Goal: Task Accomplishment & Management: Manage account settings

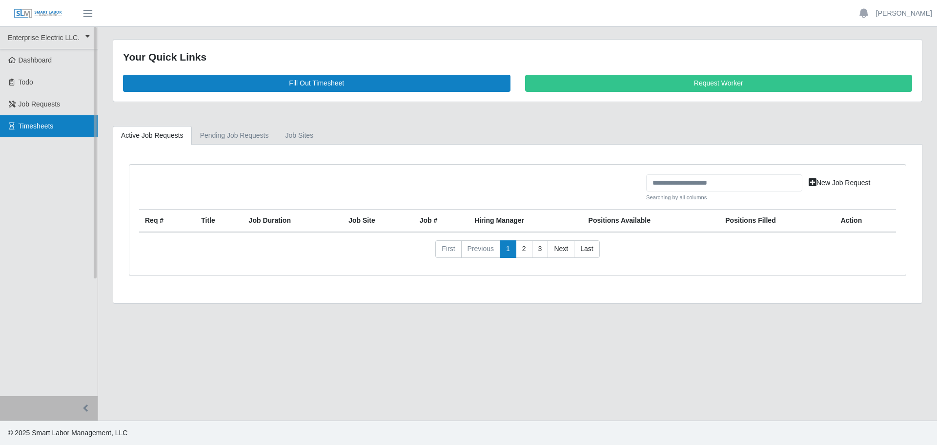
click at [28, 123] on span "Timesheets" at bounding box center [36, 126] width 35 height 8
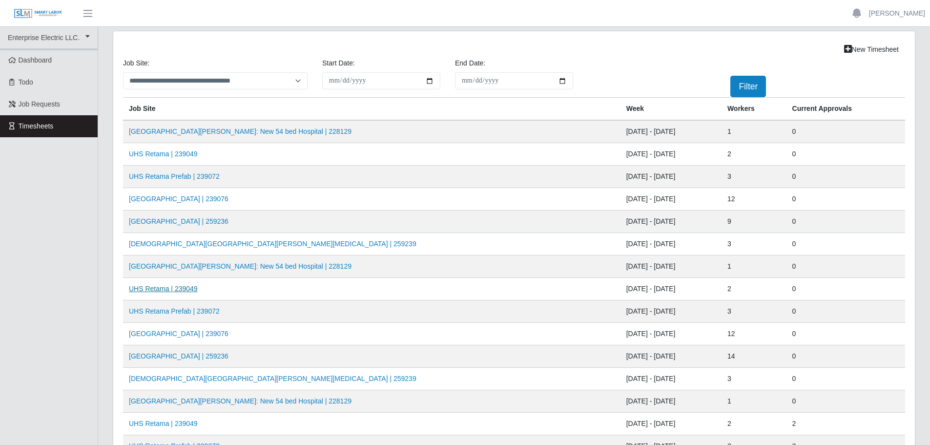
click at [172, 289] on link "UHS Retama | 239049" at bounding box center [163, 289] width 69 height 8
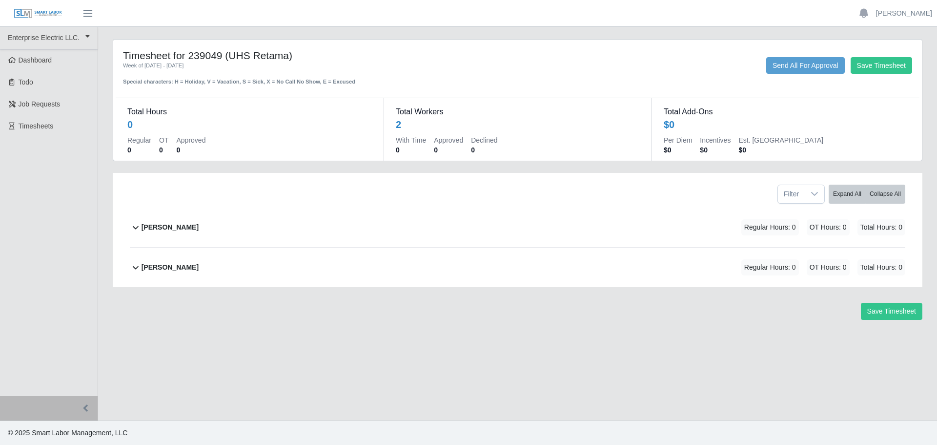
click at [159, 227] on b "[PERSON_NAME]" at bounding box center [170, 227] width 57 height 10
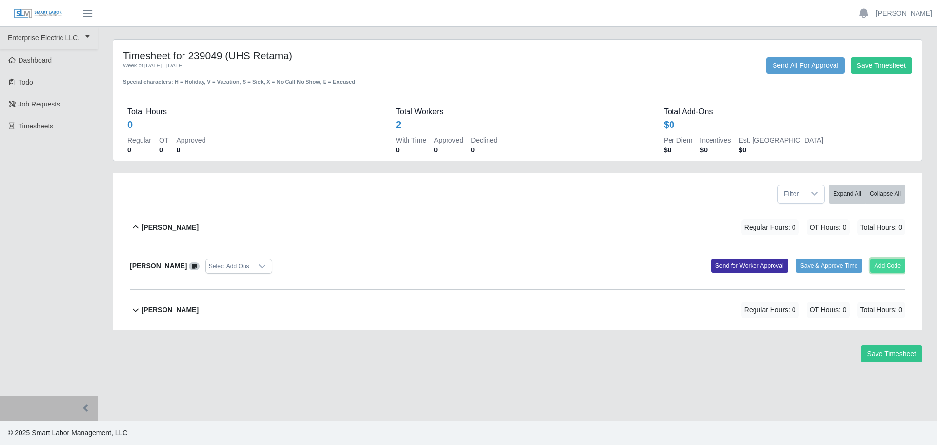
click at [885, 264] on button "Add Code" at bounding box center [888, 266] width 36 height 14
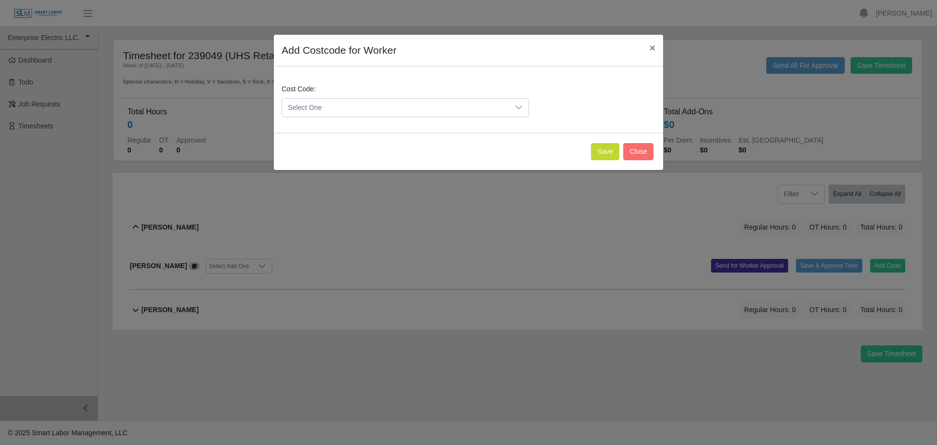
click at [360, 109] on span "Select One" at bounding box center [395, 108] width 227 height 18
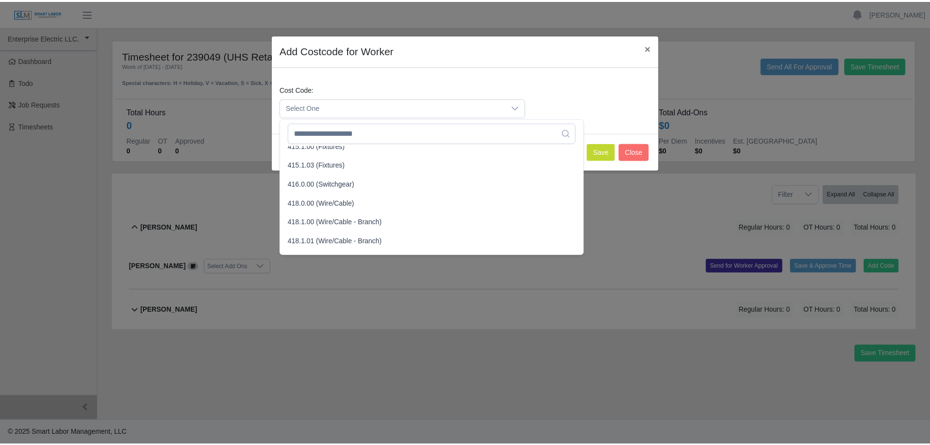
scroll to position [390, 0]
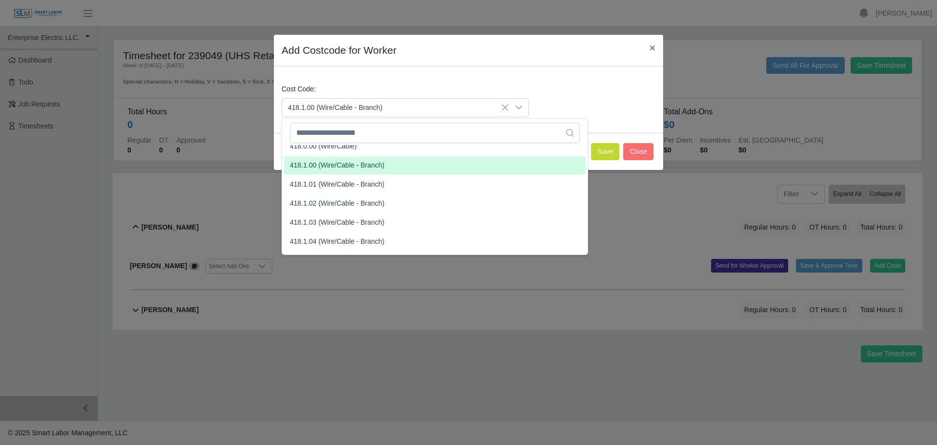
click at [321, 167] on span "418.1.00 (Wire/Cable - Branch)" at bounding box center [337, 165] width 95 height 10
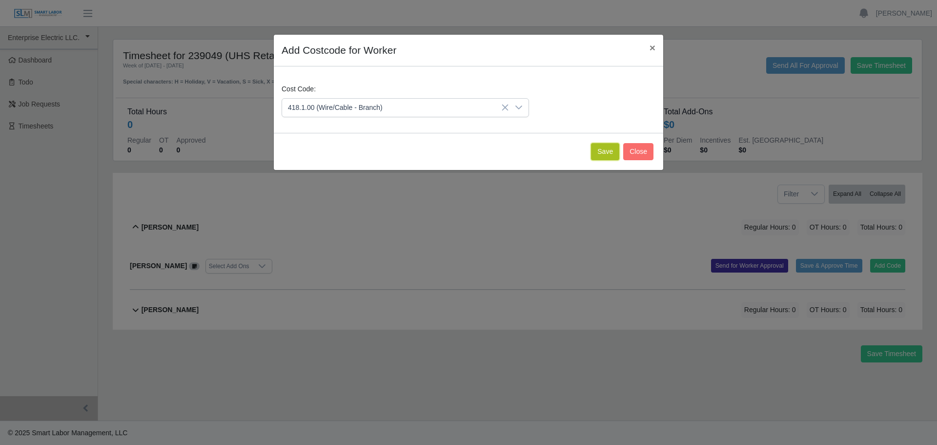
click at [609, 154] on button "Save" at bounding box center [605, 151] width 28 height 17
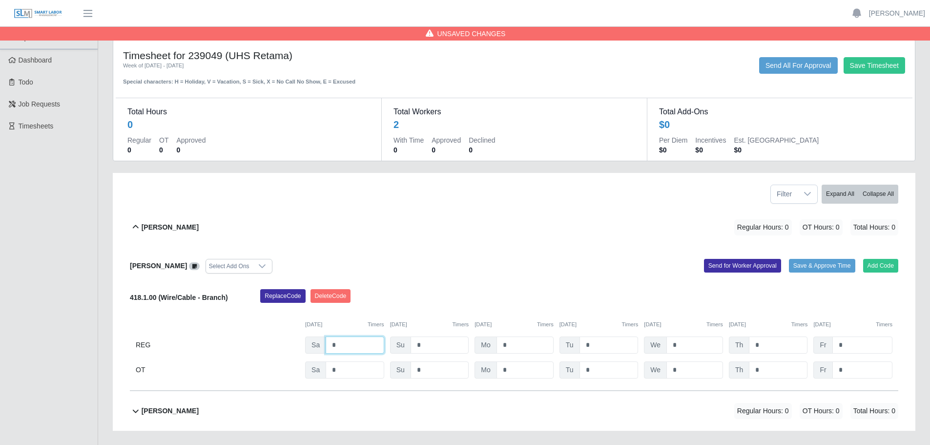
drag, startPoint x: 342, startPoint y: 350, endPoint x: 299, endPoint y: 343, distance: 43.1
click at [299, 343] on div "REG Sa * Su * Mo * Tu * We * Th * Fr *" at bounding box center [514, 344] width 768 height 17
type input "*"
click at [499, 343] on input "*" at bounding box center [524, 344] width 57 height 17
type input "**"
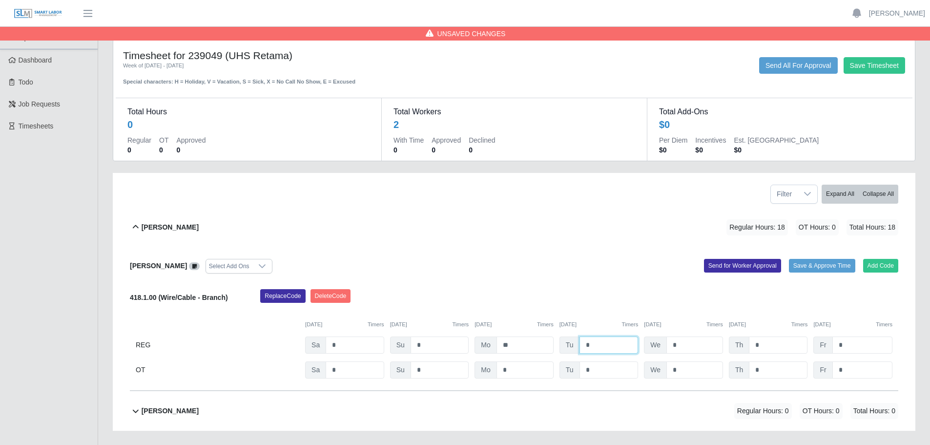
click at [583, 341] on input "*" at bounding box center [608, 344] width 59 height 17
type input "**"
click at [668, 341] on input "*" at bounding box center [694, 344] width 57 height 17
type input "**"
click at [752, 347] on input "*" at bounding box center [778, 344] width 59 height 17
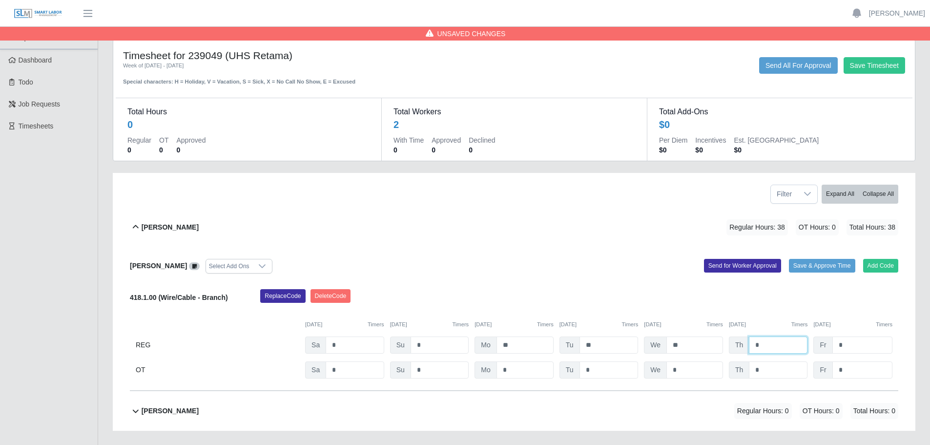
drag, startPoint x: 759, startPoint y: 346, endPoint x: 748, endPoint y: 343, distance: 11.1
click at [749, 343] on input "*" at bounding box center [778, 344] width 59 height 17
drag, startPoint x: 760, startPoint y: 369, endPoint x: 750, endPoint y: 367, distance: 10.5
click at [750, 367] on input "*" at bounding box center [778, 369] width 59 height 17
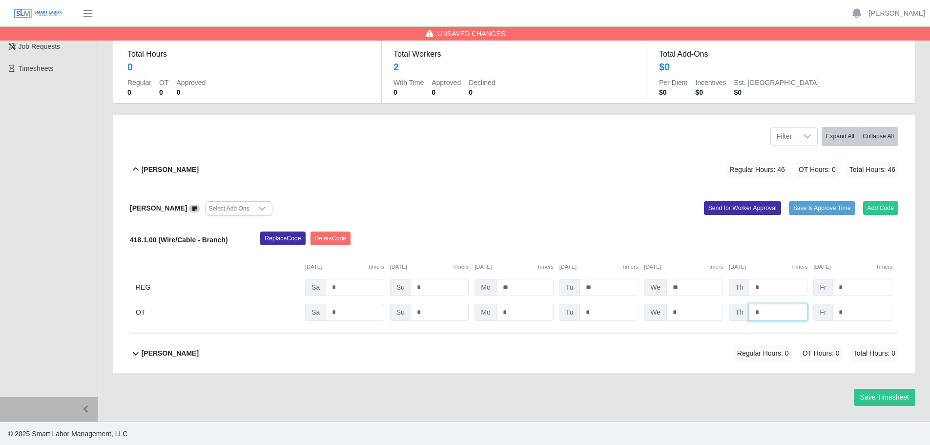
scroll to position [59, 0]
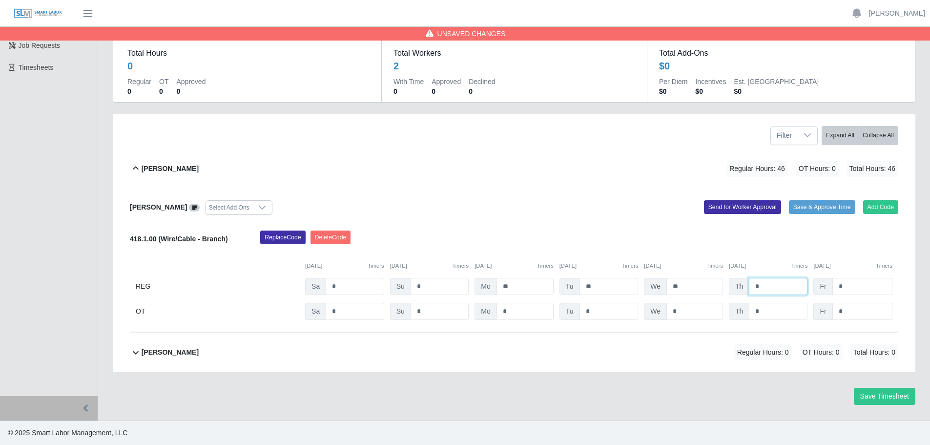
drag, startPoint x: 765, startPoint y: 286, endPoint x: 748, endPoint y: 284, distance: 16.8
click at [749, 284] on input "*" at bounding box center [778, 286] width 59 height 17
type input "*"
drag, startPoint x: 766, startPoint y: 308, endPoint x: 754, endPoint y: 305, distance: 12.2
click at [754, 305] on input "*" at bounding box center [778, 311] width 59 height 17
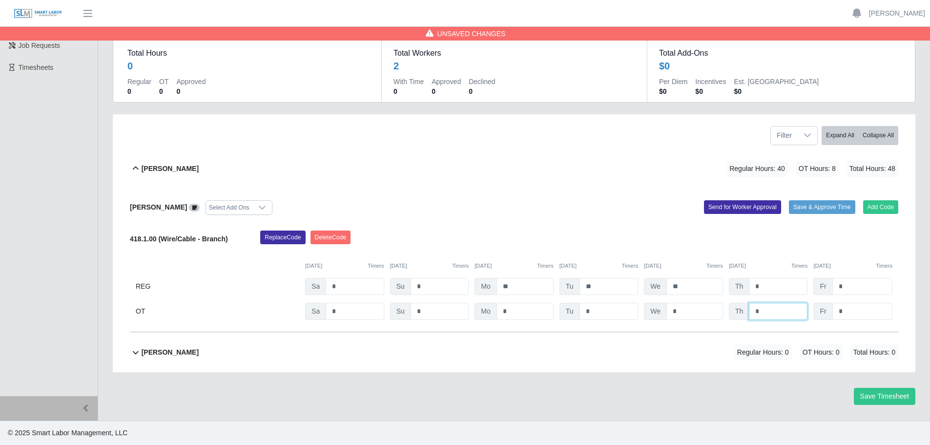
type input "*"
click at [851, 313] on input "*" at bounding box center [862, 311] width 60 height 17
drag, startPoint x: 851, startPoint y: 313, endPoint x: 832, endPoint y: 309, distance: 19.4
click at [832, 309] on input "*" at bounding box center [862, 311] width 60 height 17
type input "*"
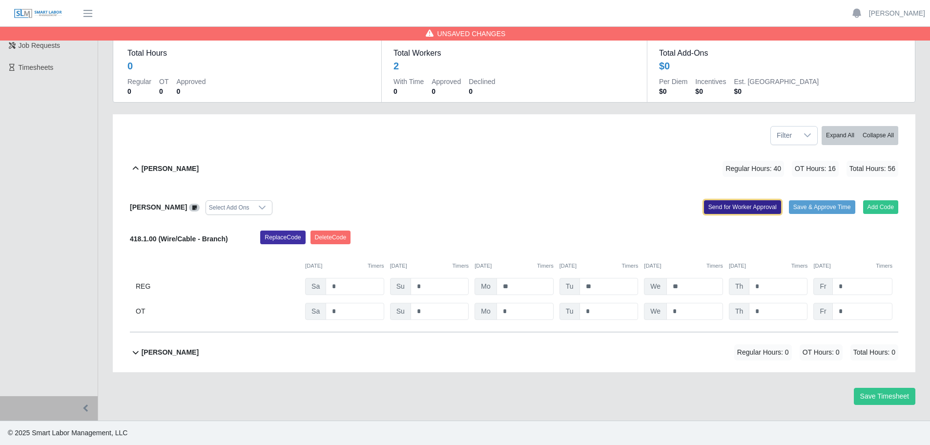
click at [743, 210] on button "Send for Worker Approval" at bounding box center [742, 207] width 77 height 14
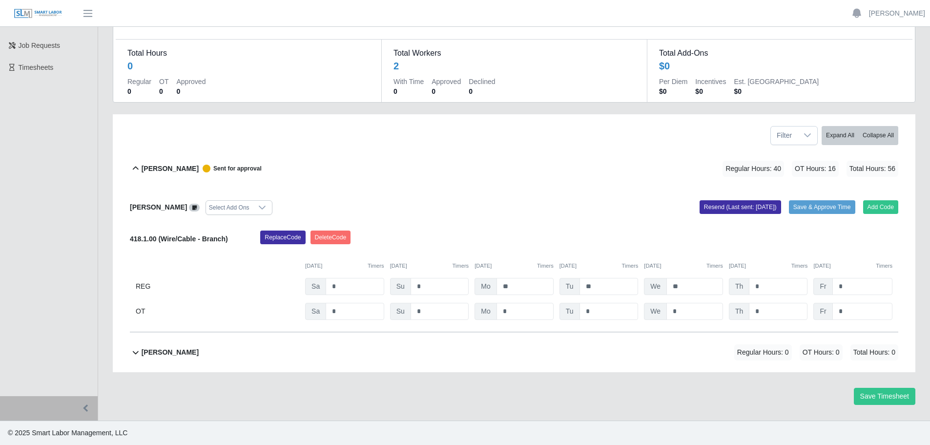
click at [172, 356] on b "[PERSON_NAME]" at bounding box center [170, 352] width 57 height 10
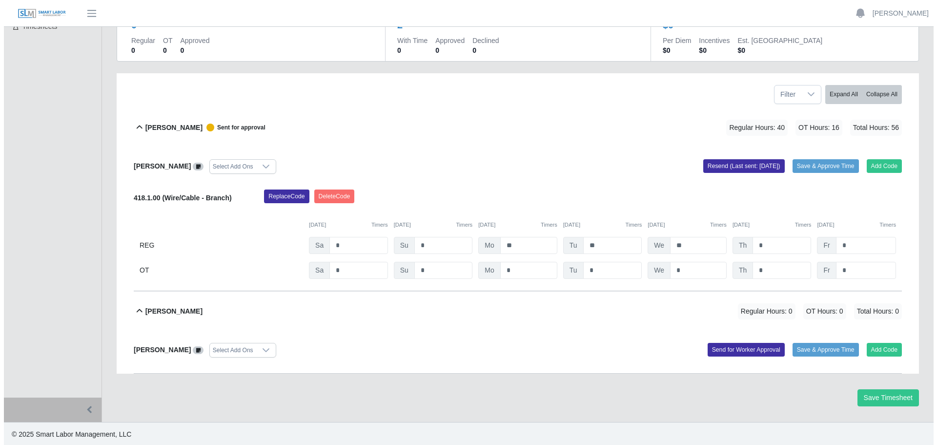
scroll to position [101, 0]
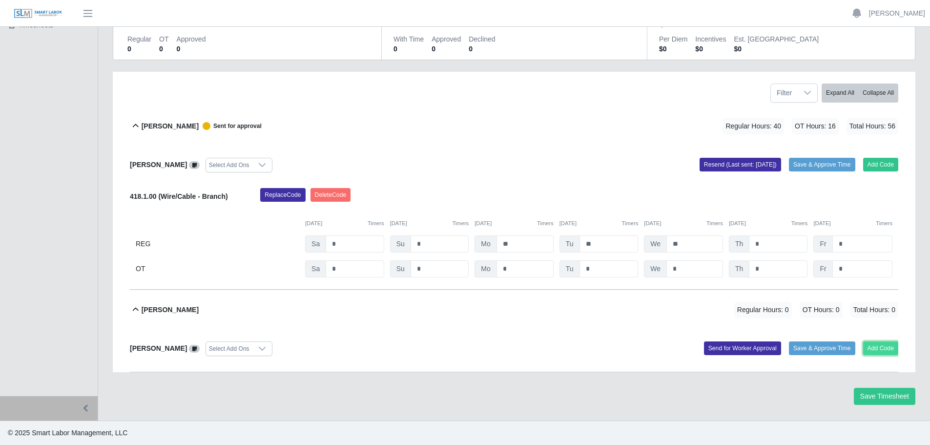
click at [887, 350] on button "Add Code" at bounding box center [881, 348] width 36 height 14
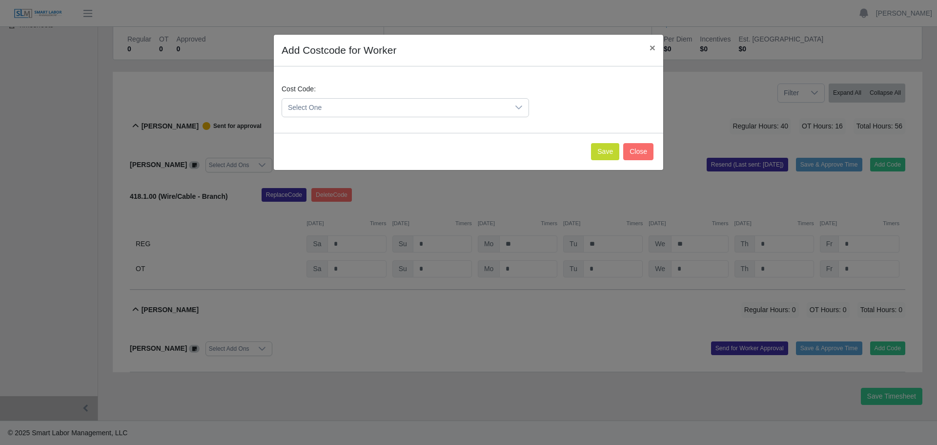
click at [328, 110] on span "Select One" at bounding box center [395, 108] width 227 height 18
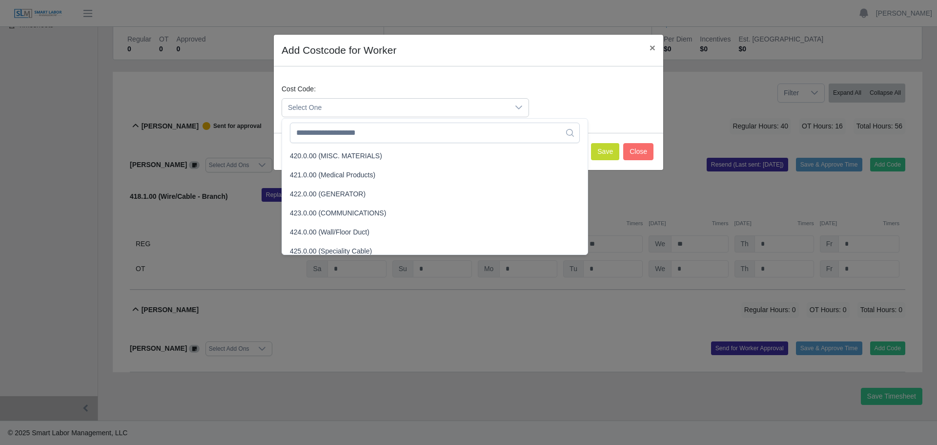
scroll to position [781, 0]
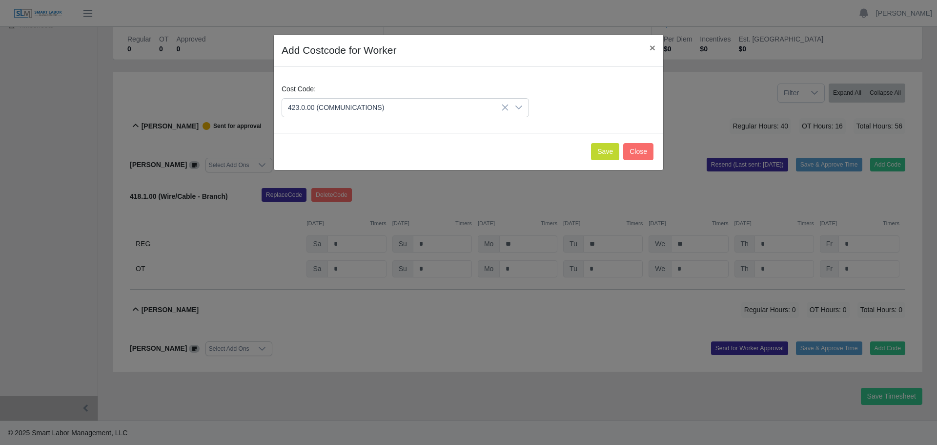
click at [314, 213] on span "423.0.00 (COMMUNICATIONS)" at bounding box center [338, 212] width 96 height 10
click at [610, 154] on button "Save" at bounding box center [605, 151] width 28 height 17
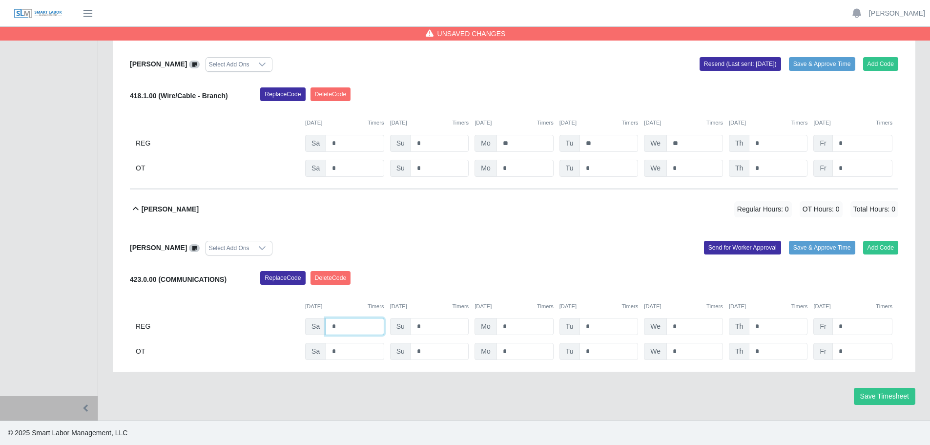
drag, startPoint x: 341, startPoint y: 330, endPoint x: 304, endPoint y: 315, distance: 40.1
click at [304, 315] on div "423.0.00 (COMMUNICATIONS) Replace Code [GEOGRAPHIC_DATA] Code [DATE] Timers [DA…" at bounding box center [514, 315] width 768 height 89
type input "*"
drag, startPoint x: 511, startPoint y: 325, endPoint x: 489, endPoint y: 321, distance: 22.8
click at [489, 321] on div "Mo *" at bounding box center [513, 326] width 79 height 17
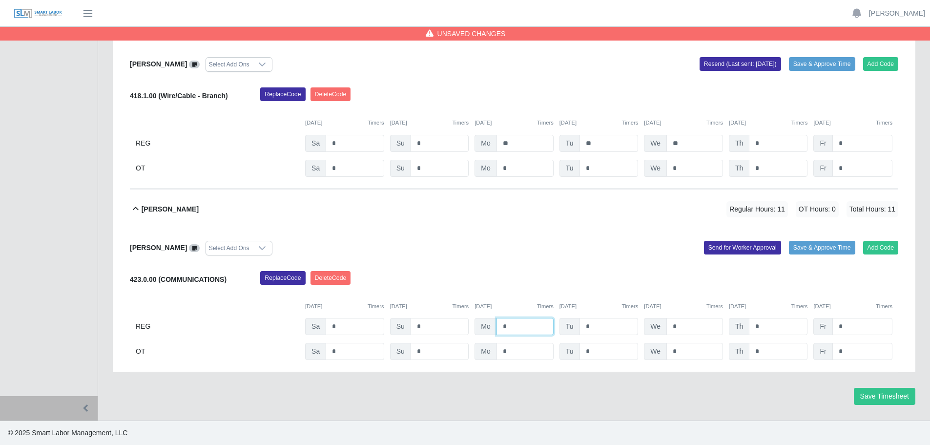
type input "*"
click at [605, 327] on input "*" at bounding box center [608, 326] width 59 height 17
click at [885, 248] on button "Add Code" at bounding box center [881, 248] width 36 height 14
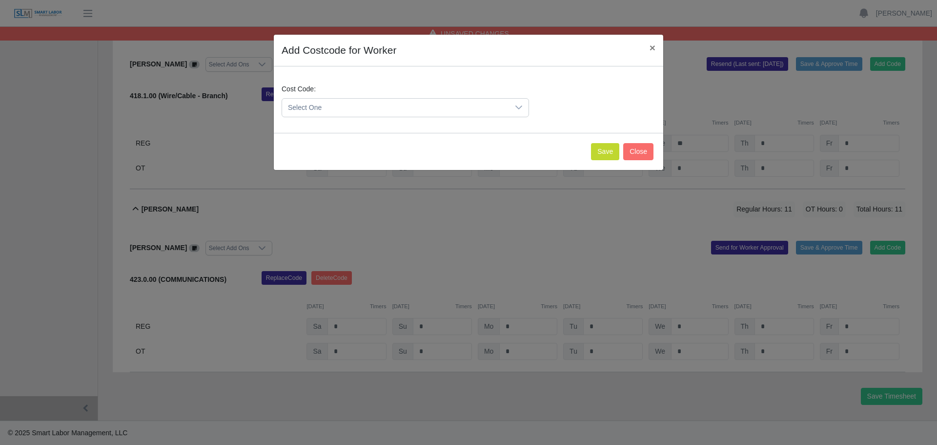
click at [321, 105] on span "Select One" at bounding box center [395, 108] width 227 height 18
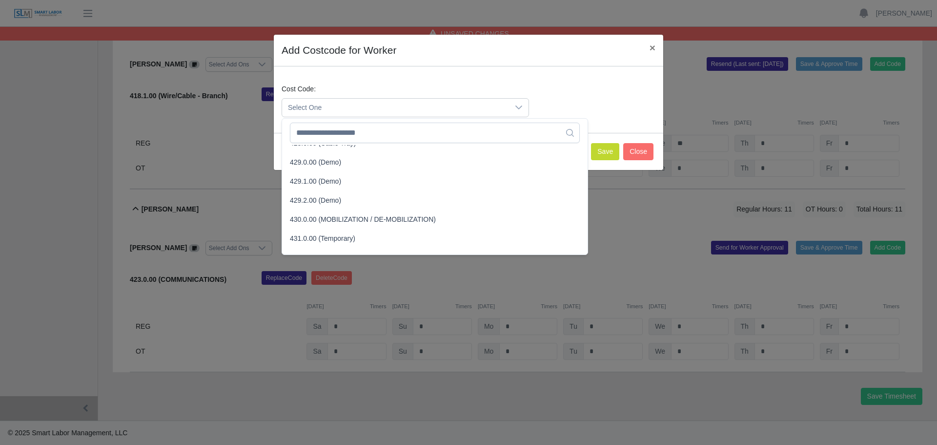
scroll to position [927, 0]
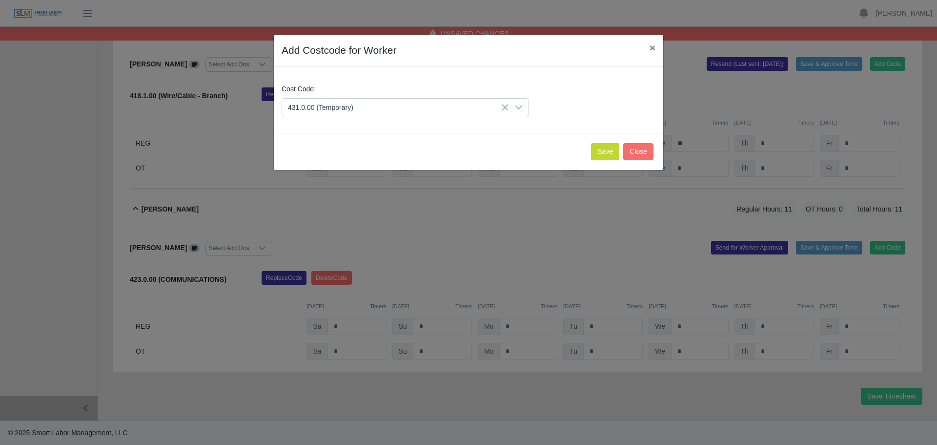
click at [327, 238] on span "431.0.00 (Temporary)" at bounding box center [322, 237] width 65 height 10
click at [607, 145] on button "Save" at bounding box center [605, 151] width 28 height 17
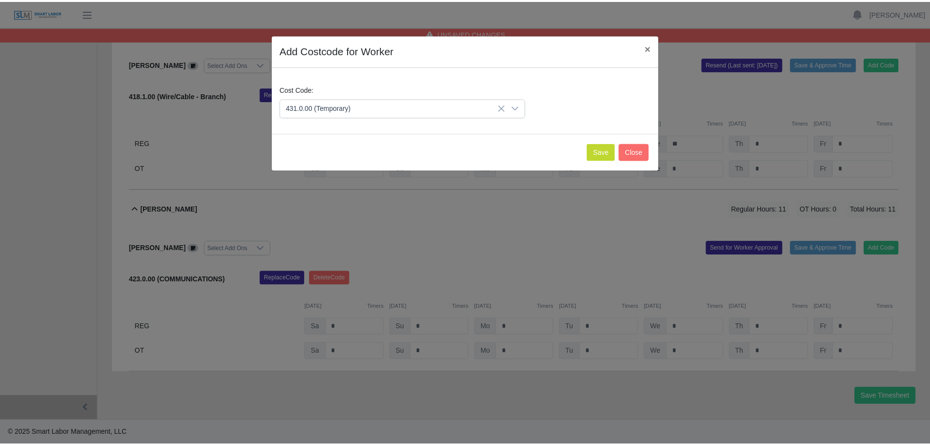
scroll to position [303, 0]
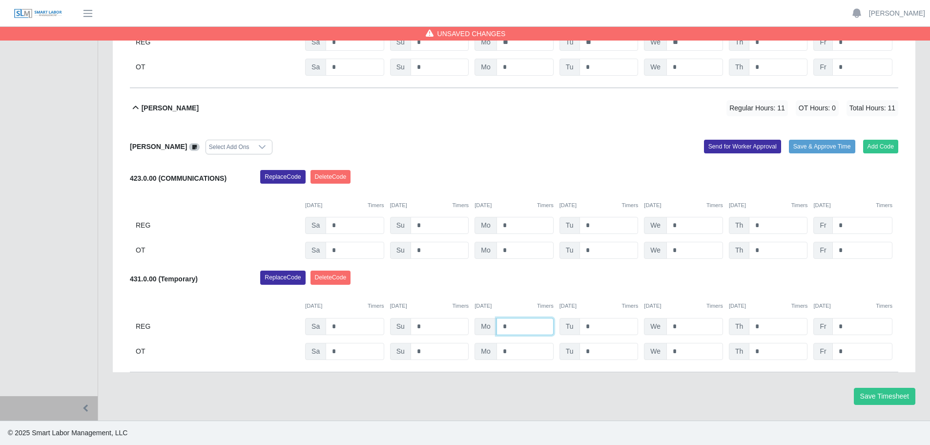
drag, startPoint x: 514, startPoint y: 326, endPoint x: 487, endPoint y: 325, distance: 27.3
click at [487, 325] on div "Mo *" at bounding box center [513, 326] width 79 height 17
type input "*"
click at [604, 327] on input "*" at bounding box center [608, 326] width 59 height 17
click at [584, 225] on input "*" at bounding box center [608, 225] width 59 height 17
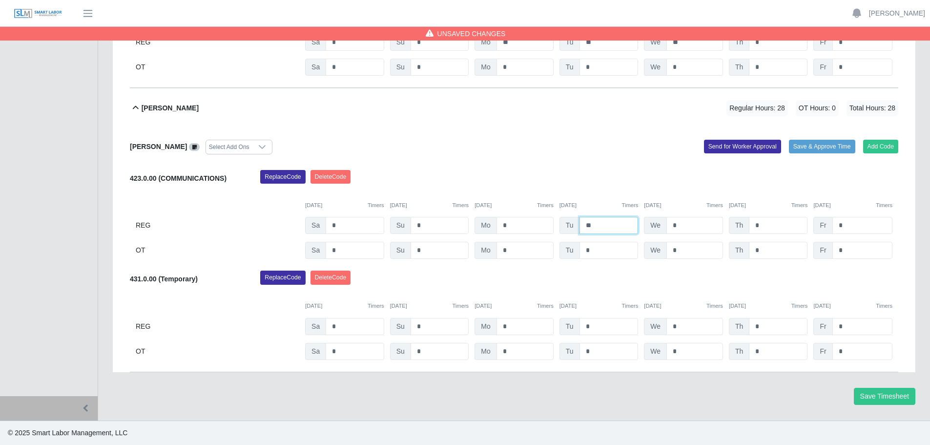
type input "**"
click at [670, 225] on input "*" at bounding box center [694, 225] width 57 height 17
type input "**"
click at [755, 223] on input "*" at bounding box center [778, 225] width 59 height 17
drag, startPoint x: 760, startPoint y: 218, endPoint x: 753, endPoint y: 220, distance: 7.7
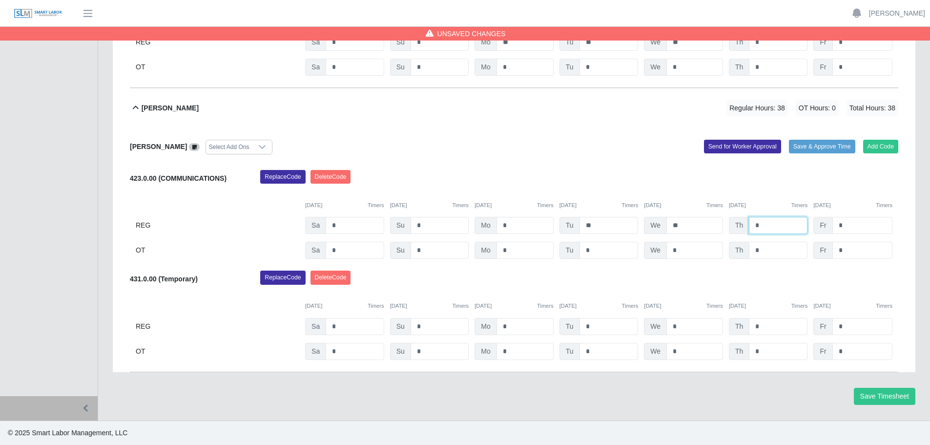
click at [753, 220] on input "*" at bounding box center [778, 225] width 59 height 17
type input "*"
drag, startPoint x: 768, startPoint y: 252, endPoint x: 745, endPoint y: 250, distance: 23.0
click at [745, 250] on div "Th *" at bounding box center [768, 250] width 79 height 17
type input "*"
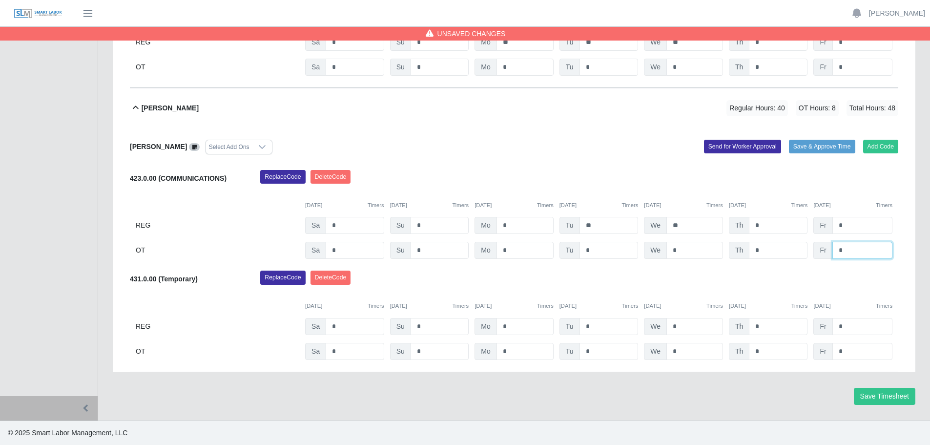
drag, startPoint x: 843, startPoint y: 247, endPoint x: 835, endPoint y: 247, distance: 8.8
click at [835, 247] on input "*" at bounding box center [862, 250] width 60 height 17
type input "*"
click at [864, 223] on input "*" at bounding box center [862, 225] width 60 height 17
click at [719, 149] on button "Send for Worker Approval" at bounding box center [742, 147] width 77 height 14
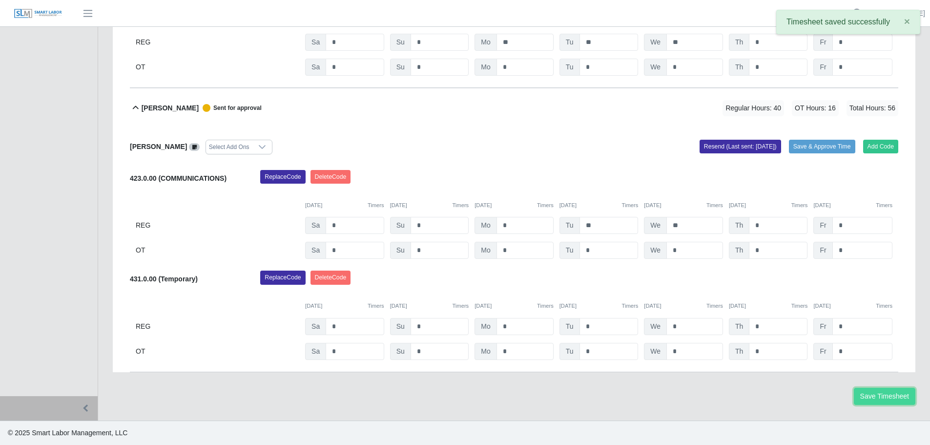
click at [875, 394] on button "Save Timesheet" at bounding box center [884, 396] width 61 height 17
click at [901, 393] on button "Save Timesheet" at bounding box center [884, 396] width 61 height 17
